Goal: Task Accomplishment & Management: Manage account settings

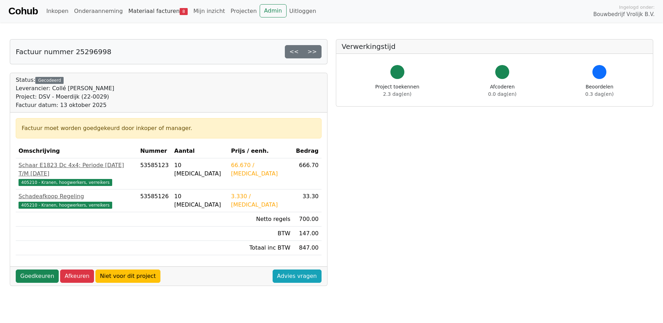
click at [143, 13] on link "Materiaal facturen 8" at bounding box center [157, 11] width 65 height 14
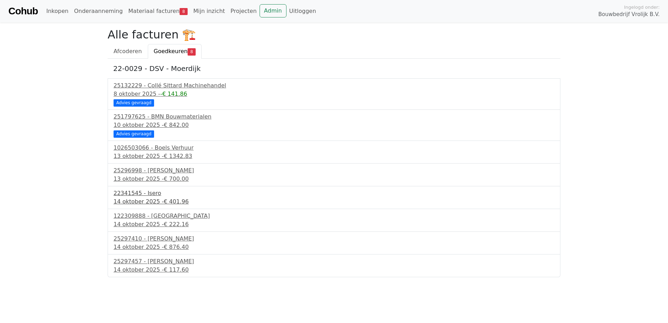
click at [149, 196] on div "22341545 - Isero" at bounding box center [334, 193] width 441 height 8
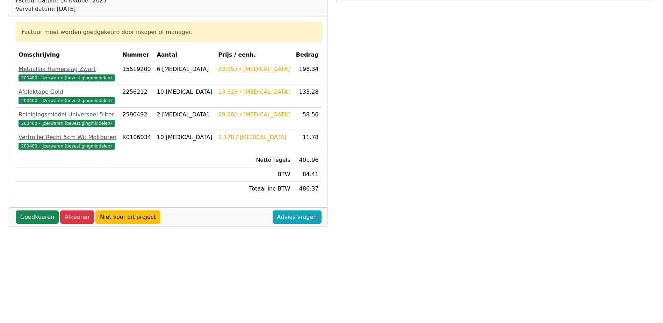
scroll to position [105, 0]
click at [41, 215] on link "Goedkeuren" at bounding box center [37, 216] width 43 height 13
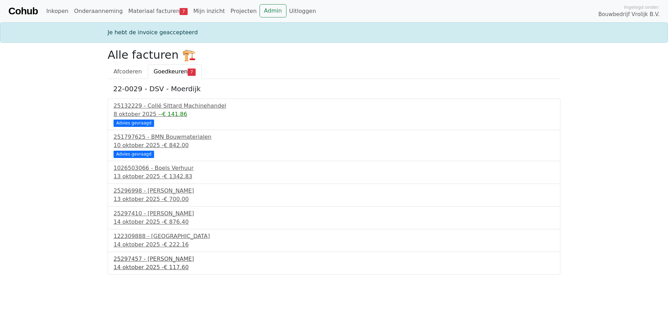
click at [149, 258] on div "25297457 - [PERSON_NAME]" at bounding box center [334, 259] width 441 height 8
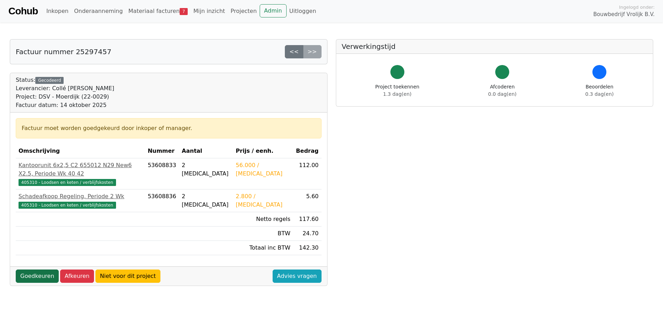
click at [47, 269] on link "Goedkeuren" at bounding box center [37, 275] width 43 height 13
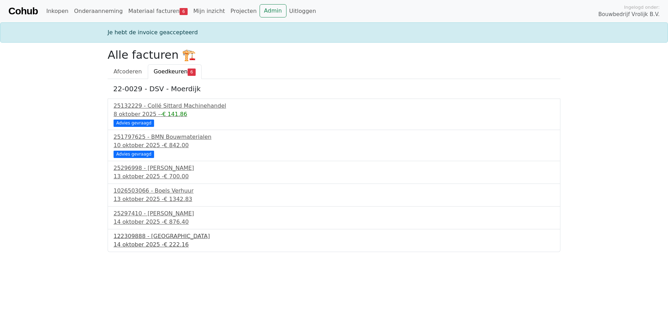
click at [152, 246] on div "14 oktober 2025 - € 222.16" at bounding box center [334, 244] width 441 height 8
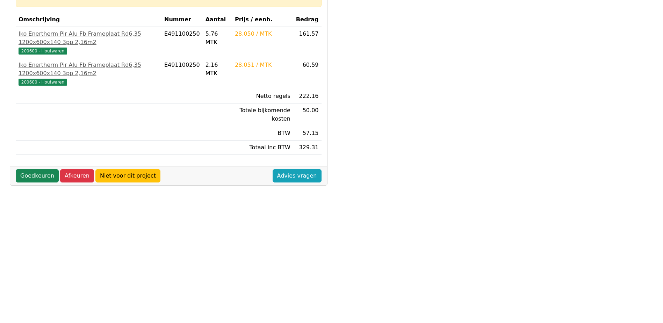
scroll to position [105, 0]
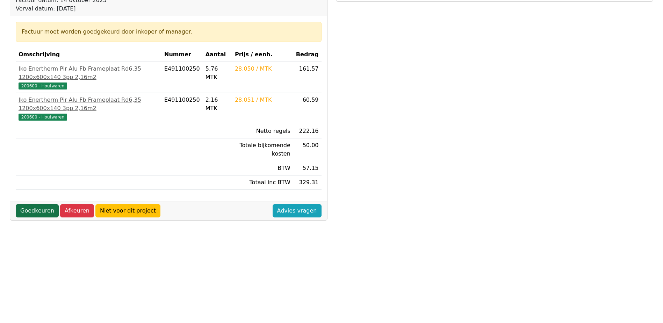
click at [41, 213] on link "Goedkeuren" at bounding box center [37, 210] width 43 height 13
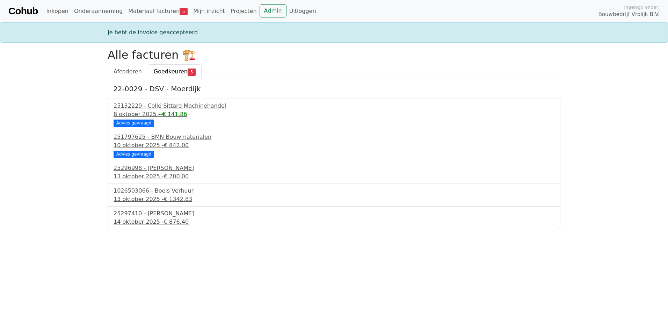
click at [131, 214] on div "25297410 - Collé Sittard Verhuur" at bounding box center [334, 213] width 441 height 8
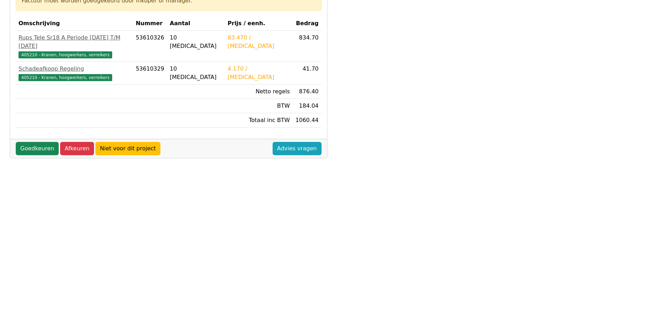
scroll to position [140, 0]
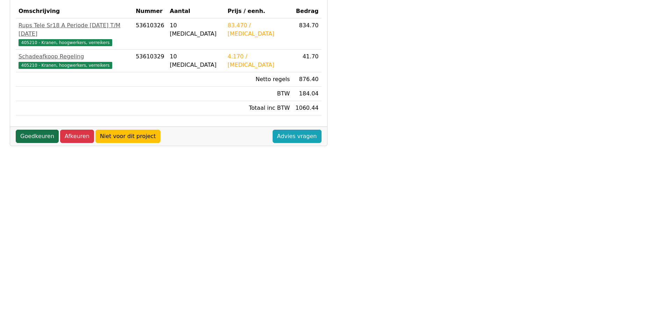
click at [45, 130] on link "Goedkeuren" at bounding box center [37, 136] width 43 height 13
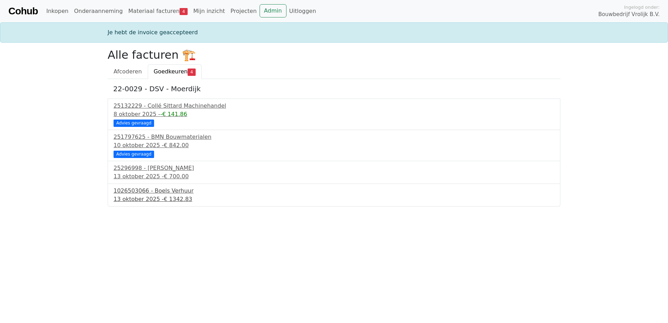
click at [164, 196] on span "€ 1342.83" at bounding box center [178, 199] width 28 height 7
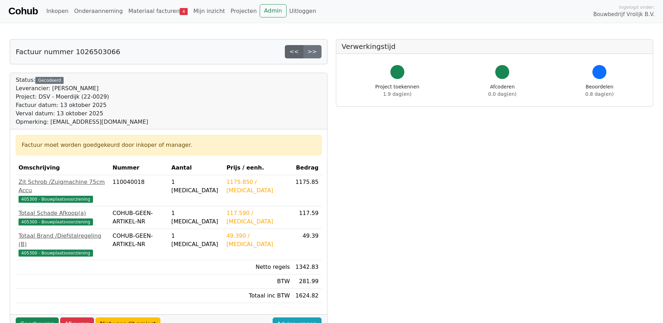
click at [297, 57] on link "<<" at bounding box center [294, 51] width 19 height 13
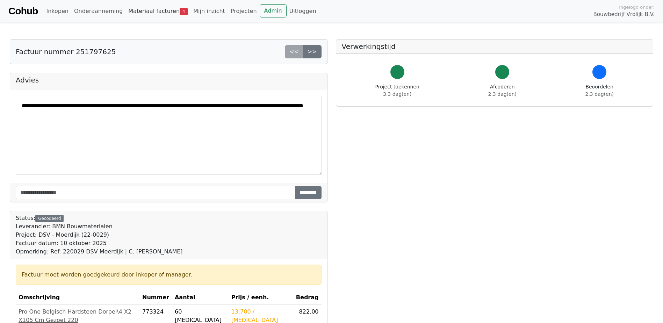
click at [133, 13] on link "Materiaal facturen 4" at bounding box center [157, 11] width 65 height 14
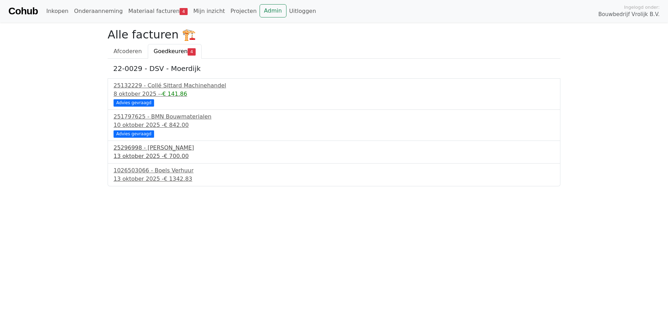
click at [148, 151] on div "25296998 - Collé Sittard Verhuur" at bounding box center [334, 148] width 441 height 8
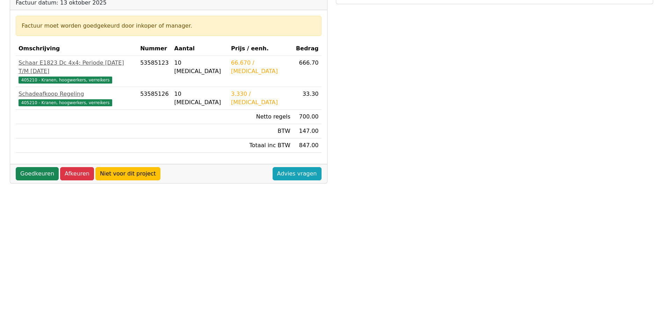
scroll to position [105, 0]
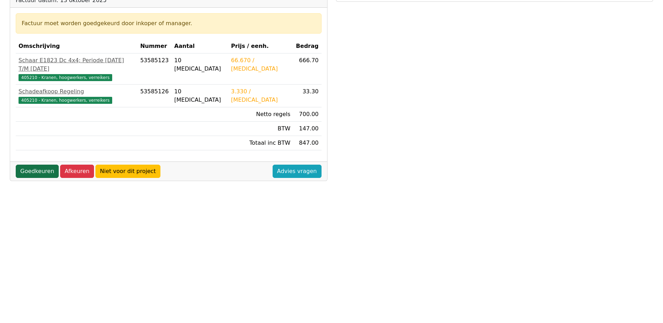
click at [37, 165] on link "Goedkeuren" at bounding box center [37, 171] width 43 height 13
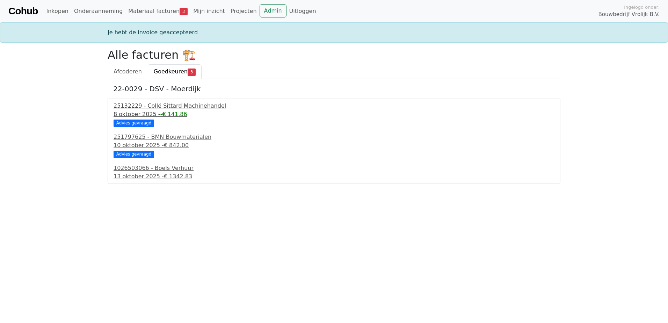
click at [170, 115] on span "-€ 141.86" at bounding box center [173, 114] width 27 height 7
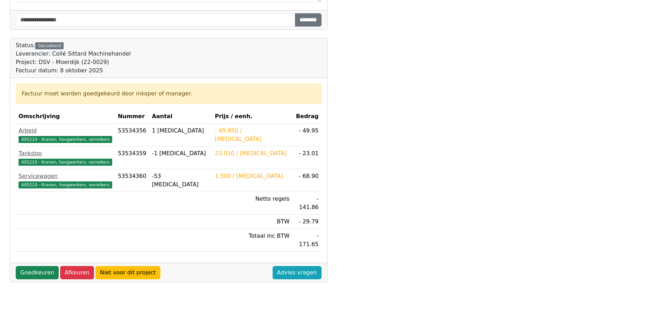
scroll to position [160, 0]
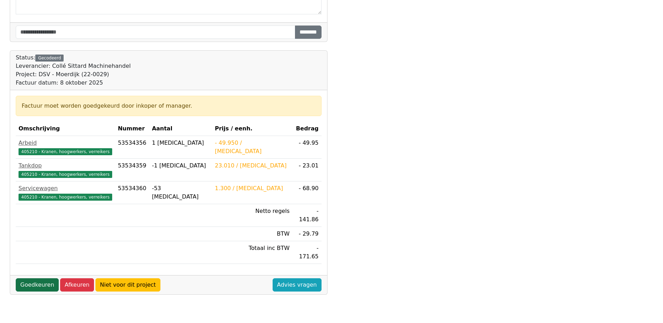
click at [43, 278] on link "Goedkeuren" at bounding box center [37, 284] width 43 height 13
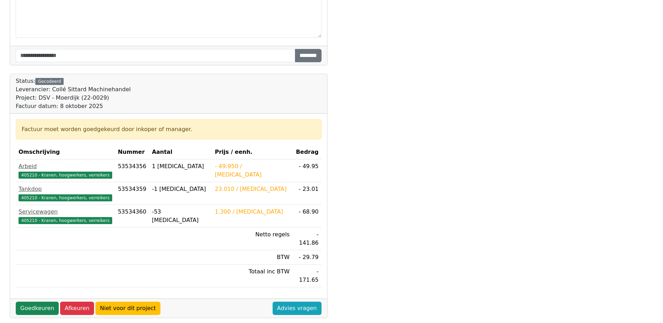
scroll to position [125, 0]
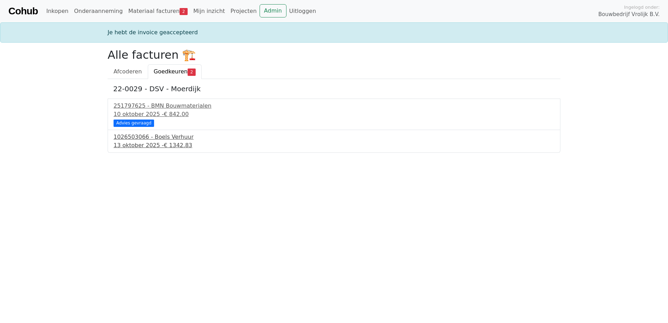
click at [126, 145] on div "[DATE] - € 1342.83" at bounding box center [334, 145] width 441 height 8
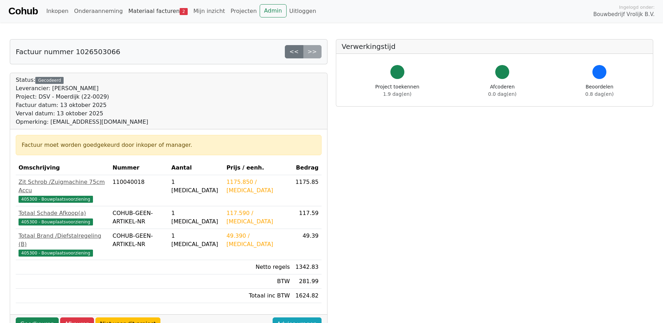
click at [154, 16] on link "Materiaal facturen 2" at bounding box center [157, 11] width 65 height 14
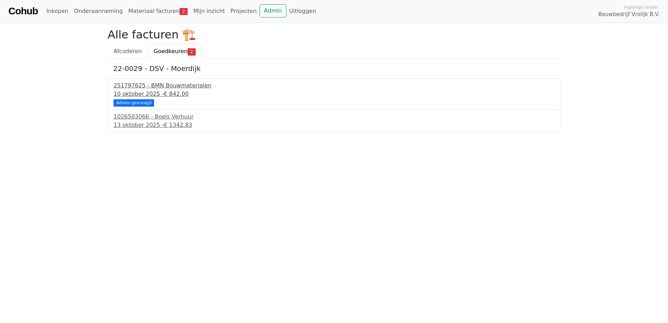
click at [176, 90] on span "€ 842.00" at bounding box center [176, 93] width 25 height 7
